Goal: Task Accomplishment & Management: Use online tool/utility

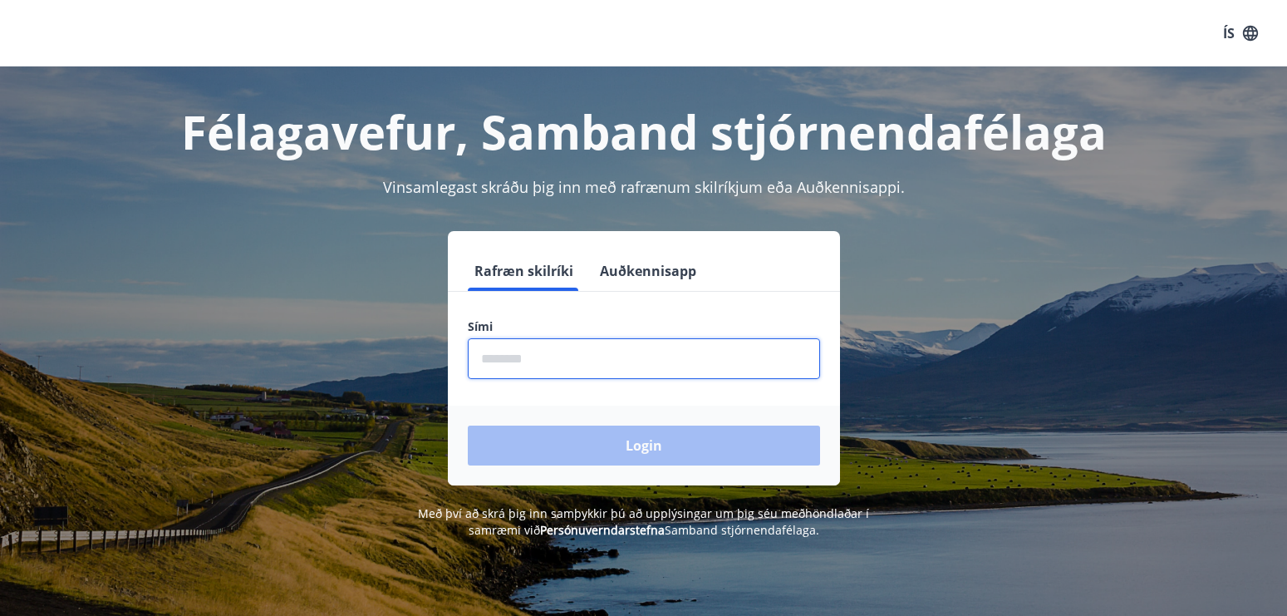
click at [503, 358] on input "phone" at bounding box center [644, 358] width 352 height 41
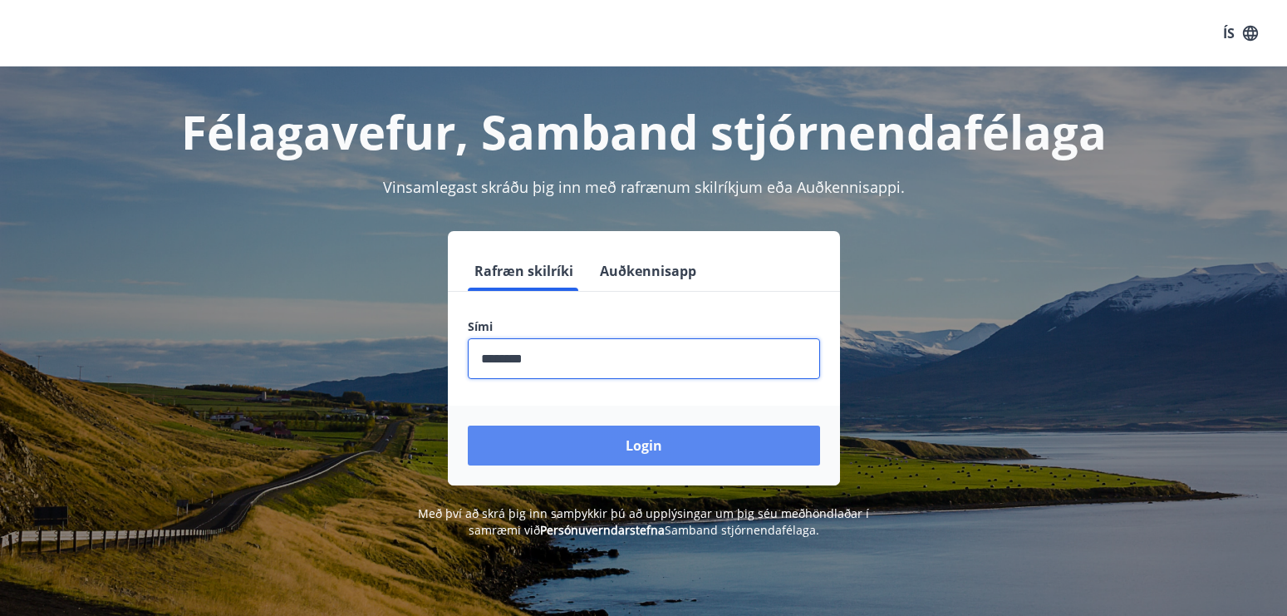
type input "********"
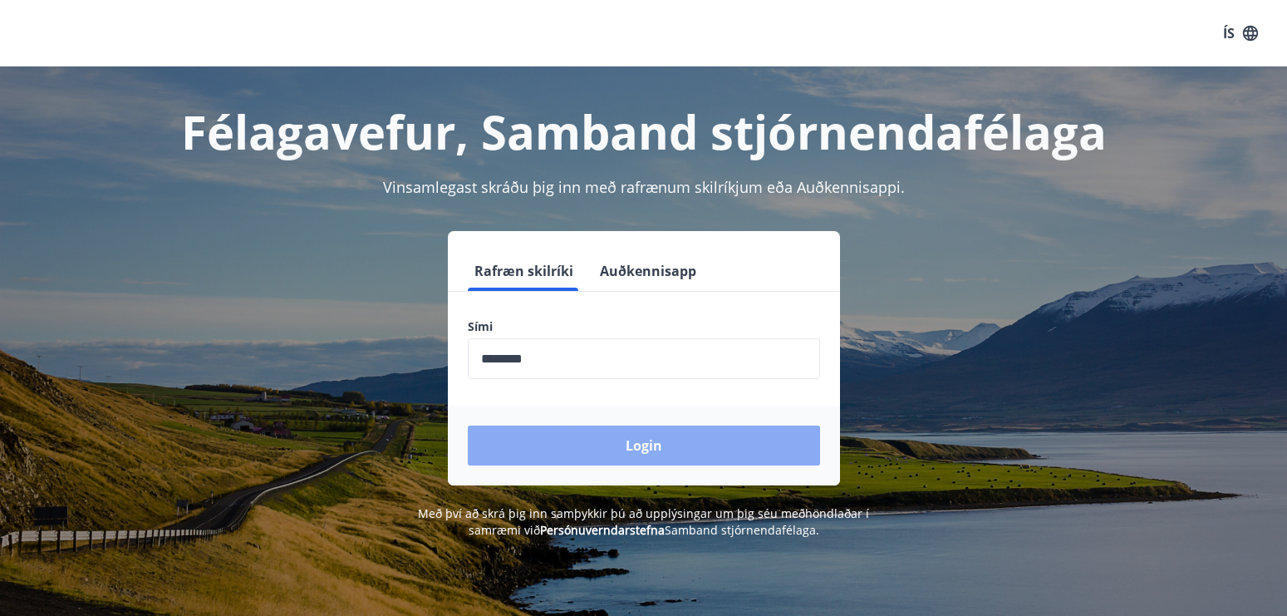
click at [649, 448] on button "Login" at bounding box center [644, 445] width 352 height 40
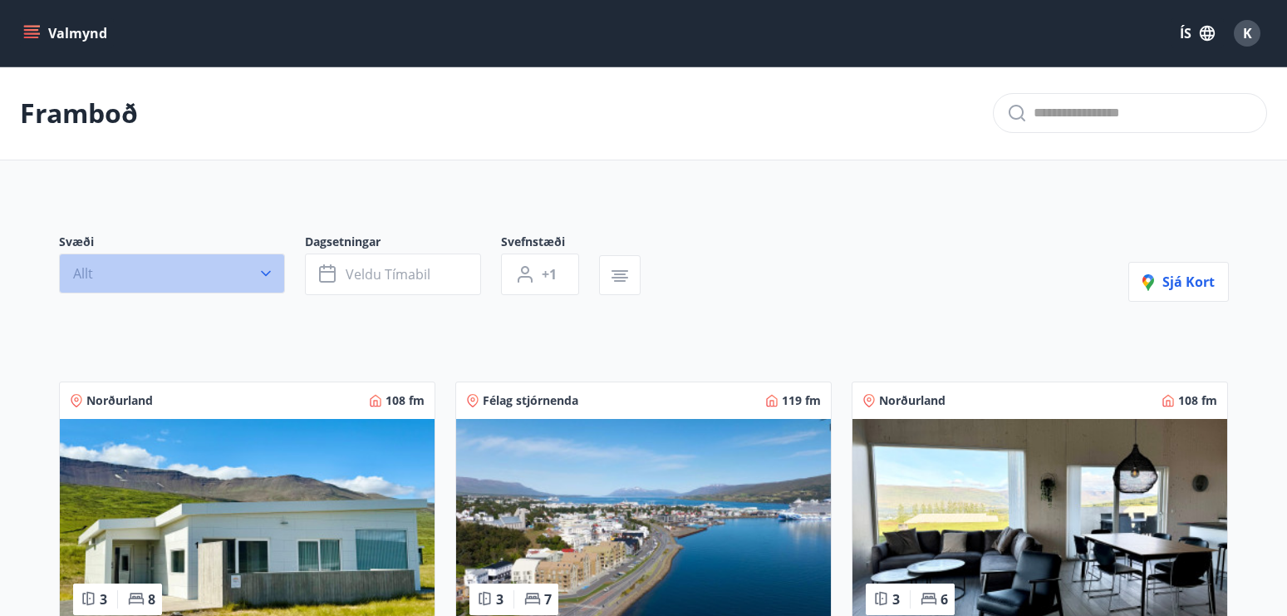
click at [270, 277] on icon "button" at bounding box center [266, 273] width 17 height 17
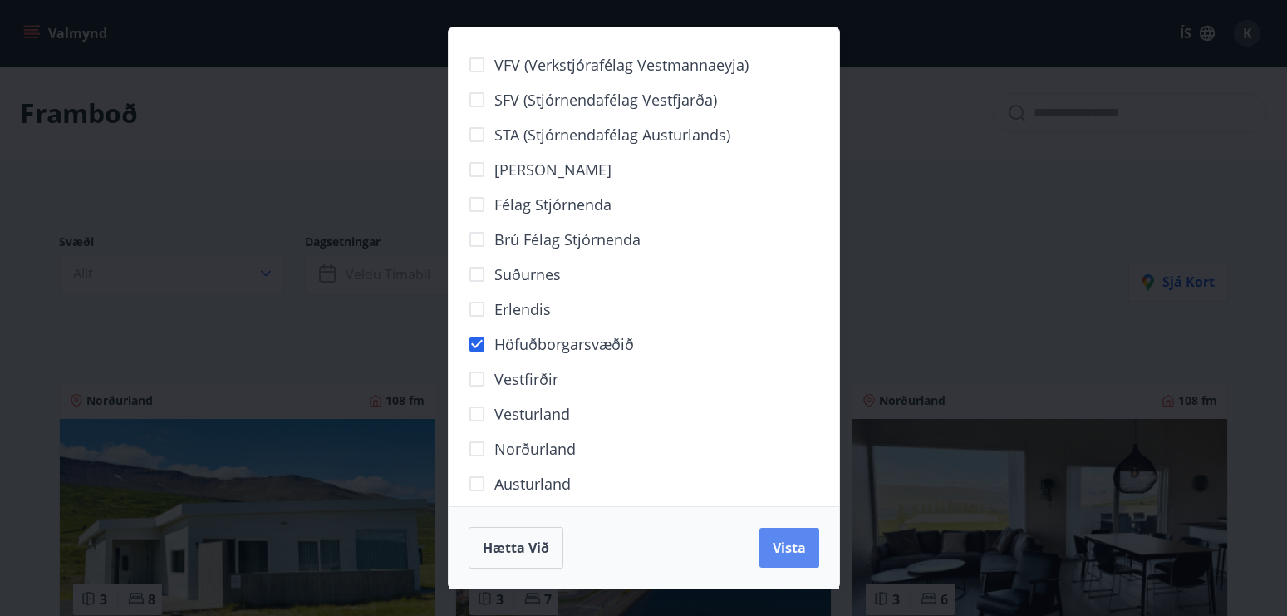
click at [793, 552] on span "Vista" at bounding box center [789, 547] width 33 height 18
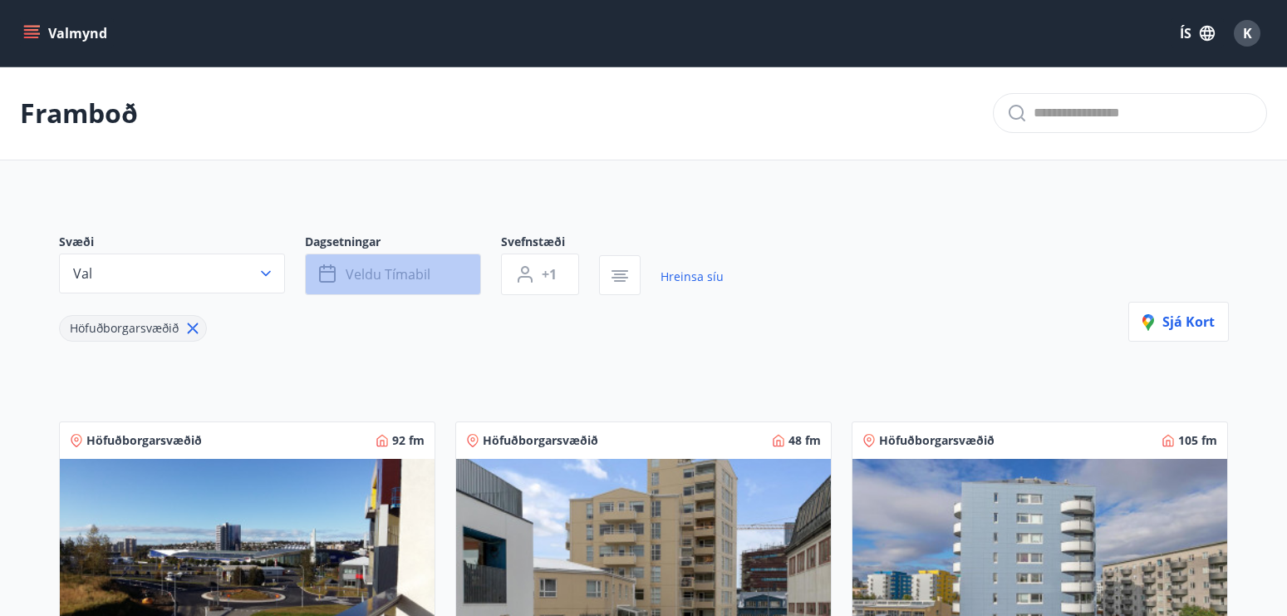
click at [444, 268] on button "Veldu tímabil" at bounding box center [393, 274] width 176 height 42
